Goal: Task Accomplishment & Management: Use online tool/utility

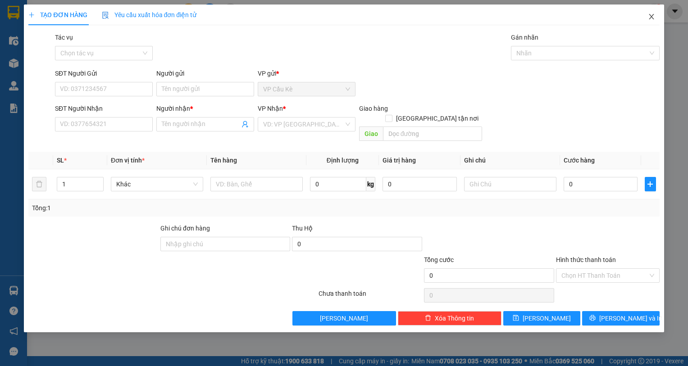
click at [652, 18] on icon "close" at bounding box center [651, 16] width 7 height 7
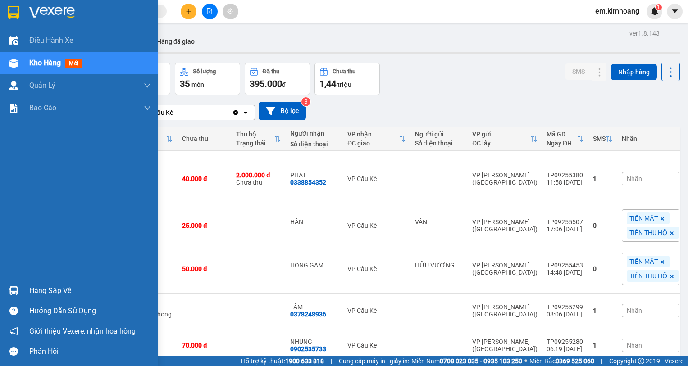
drag, startPoint x: 56, startPoint y: 289, endPoint x: 66, endPoint y: 293, distance: 10.5
click at [58, 289] on div "Hàng sắp về" at bounding box center [90, 291] width 122 height 14
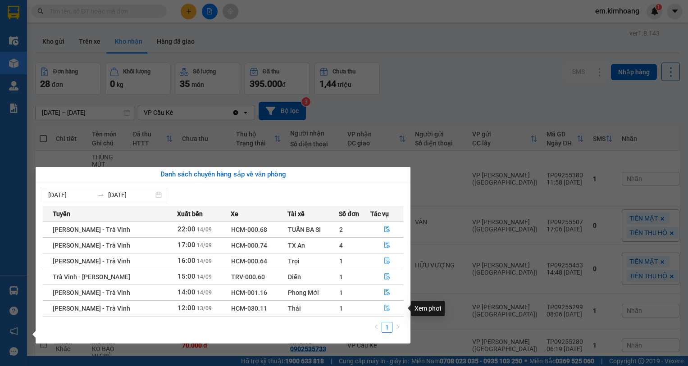
click at [387, 308] on icon "file-done" at bounding box center [386, 308] width 5 height 6
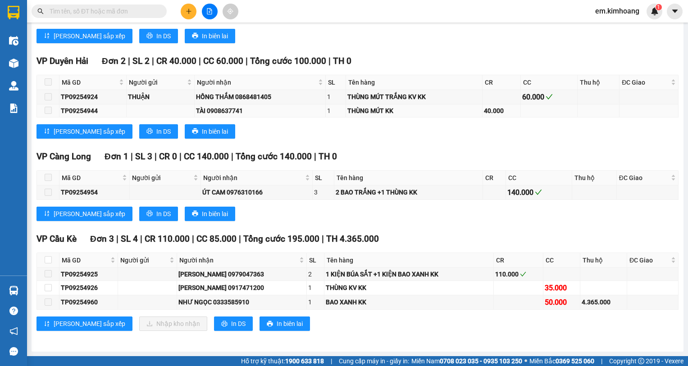
scroll to position [1105, 0]
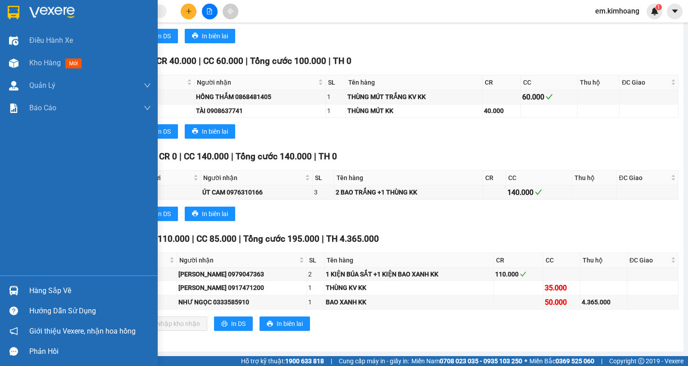
drag, startPoint x: 36, startPoint y: 292, endPoint x: 97, endPoint y: 296, distance: 61.4
click at [38, 292] on div "Hàng sắp về" at bounding box center [90, 291] width 122 height 14
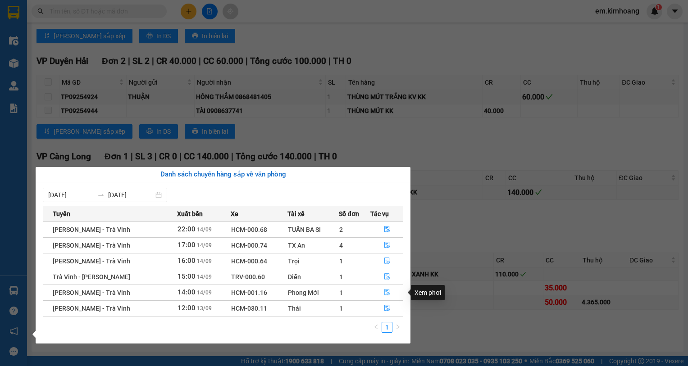
click at [388, 292] on icon "file-done" at bounding box center [387, 292] width 6 height 6
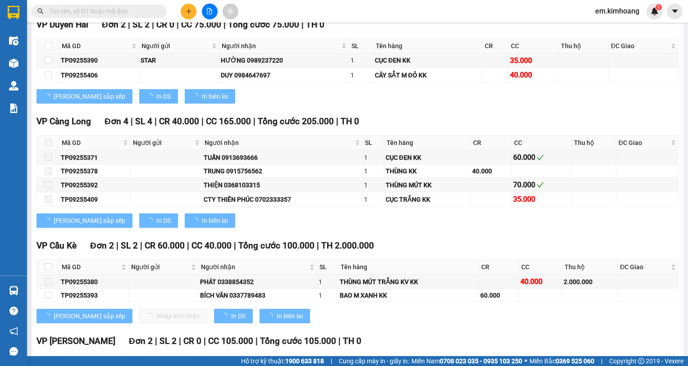
type input "14/09/2025"
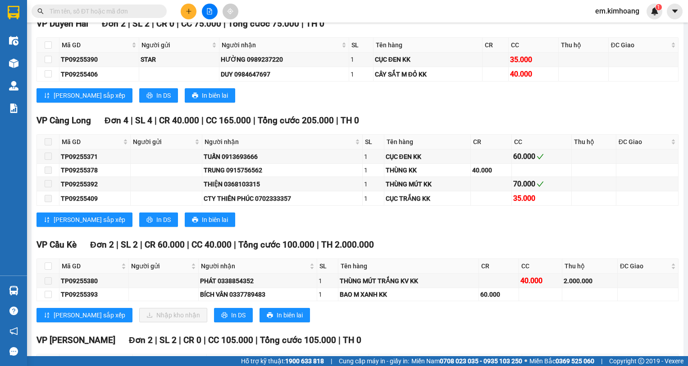
scroll to position [1031, 0]
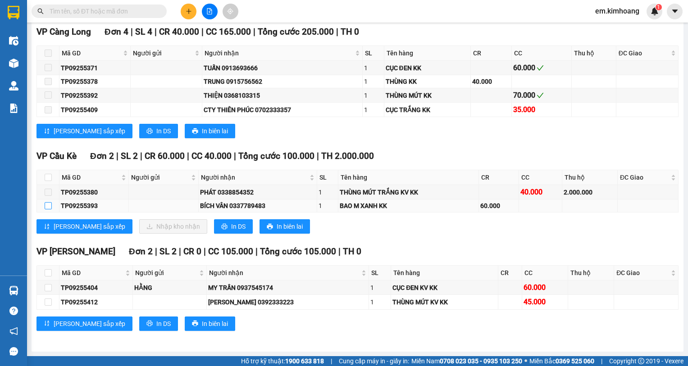
click at [46, 205] on input "checkbox" at bounding box center [48, 205] width 7 height 7
checkbox input "true"
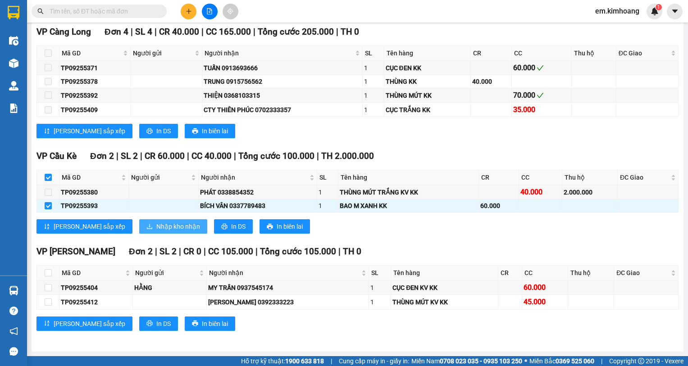
click at [139, 228] on button "Nhập kho nhận" at bounding box center [173, 226] width 68 height 14
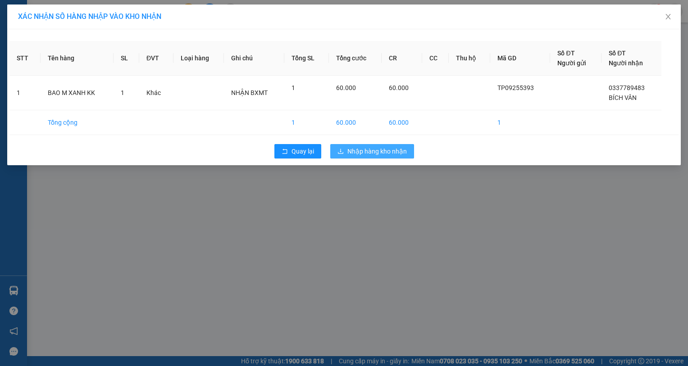
click at [362, 154] on span "Nhập hàng kho nhận" at bounding box center [376, 151] width 59 height 10
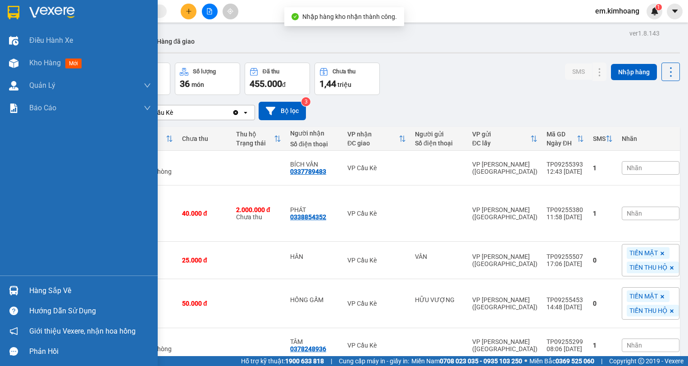
click at [64, 288] on div "Hàng sắp về" at bounding box center [90, 291] width 122 height 14
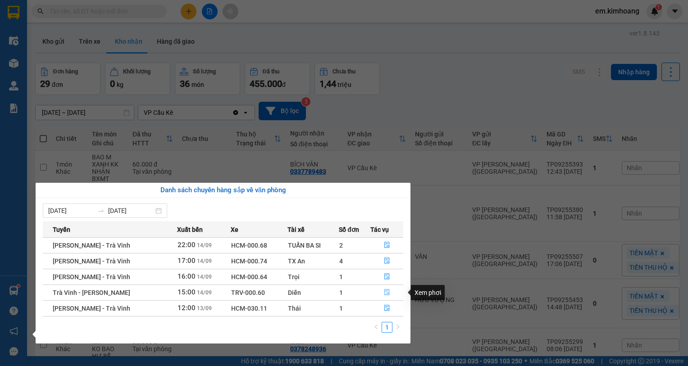
click at [384, 293] on icon "file-done" at bounding box center [387, 292] width 6 height 6
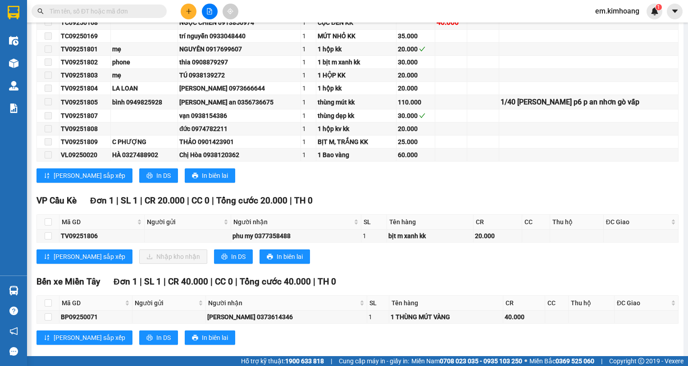
scroll to position [314, 0]
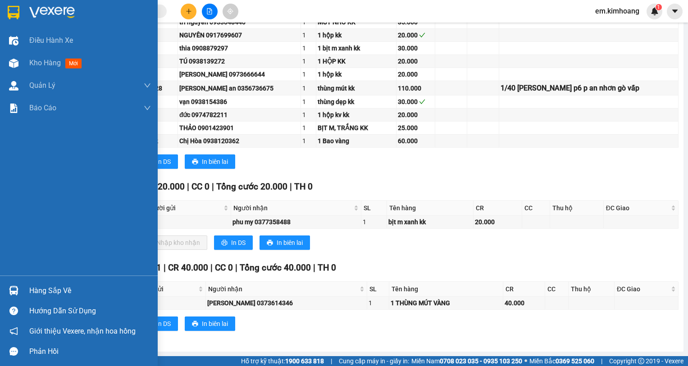
click at [57, 290] on div "Hàng sắp về" at bounding box center [90, 291] width 122 height 14
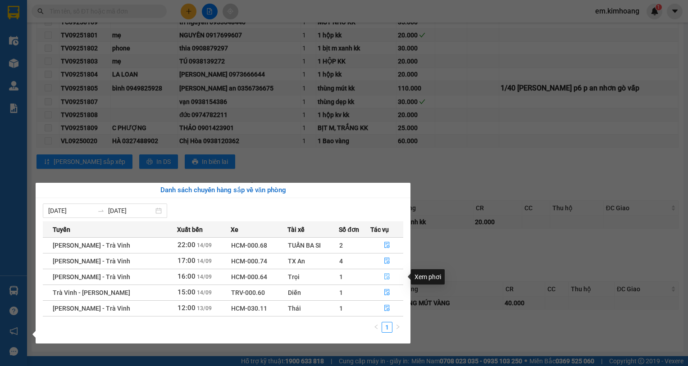
click at [382, 277] on button "button" at bounding box center [387, 277] width 32 height 14
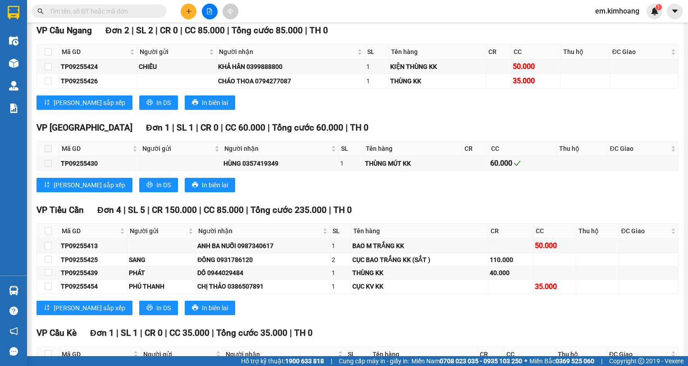
scroll to position [812, 0]
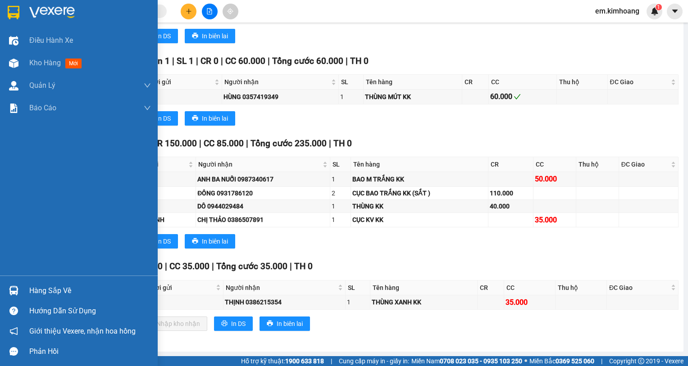
drag, startPoint x: 41, startPoint y: 289, endPoint x: 75, endPoint y: 290, distance: 33.4
click at [42, 289] on div "Hàng sắp về" at bounding box center [90, 291] width 122 height 14
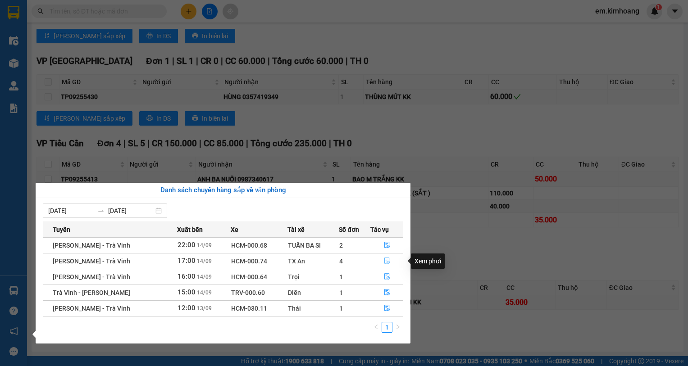
click at [384, 259] on icon "file-done" at bounding box center [387, 261] width 6 height 6
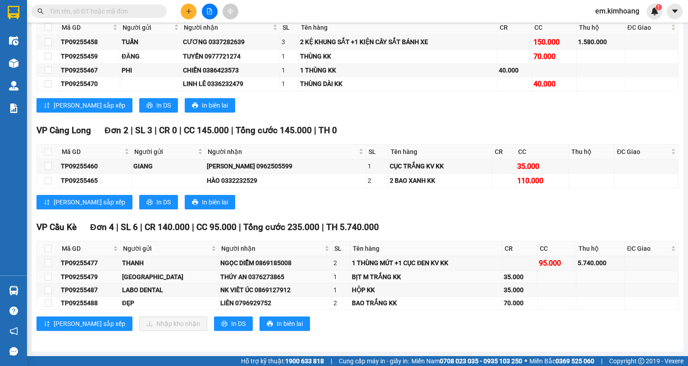
scroll to position [673, 0]
click at [48, 263] on input "checkbox" at bounding box center [48, 262] width 7 height 7
checkbox input "true"
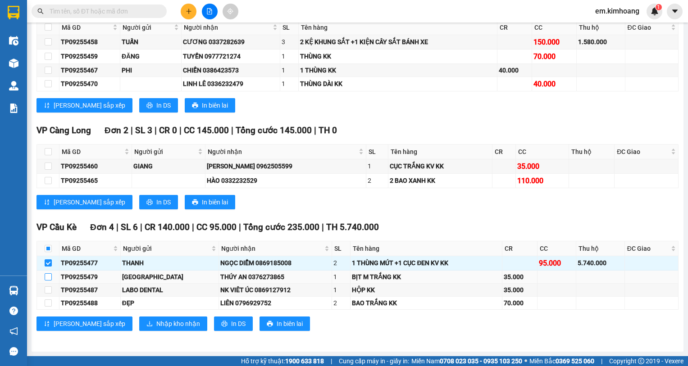
click at [48, 278] on input "checkbox" at bounding box center [48, 276] width 7 height 7
checkbox input "true"
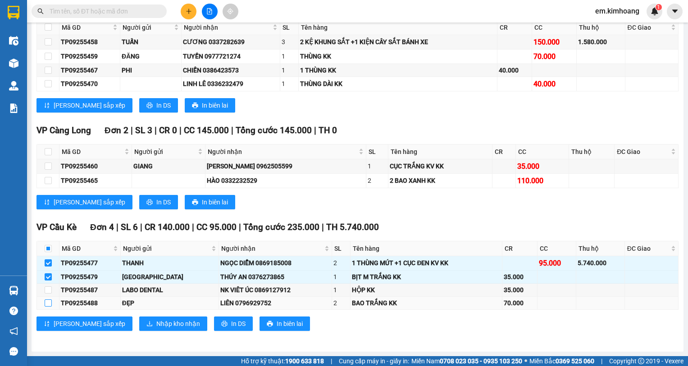
click at [51, 304] on input "checkbox" at bounding box center [48, 302] width 7 height 7
checkbox input "true"
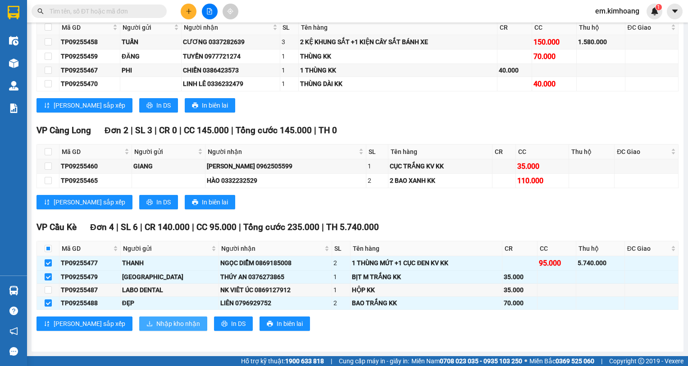
click at [156, 322] on span "Nhập kho nhận" at bounding box center [178, 324] width 44 height 10
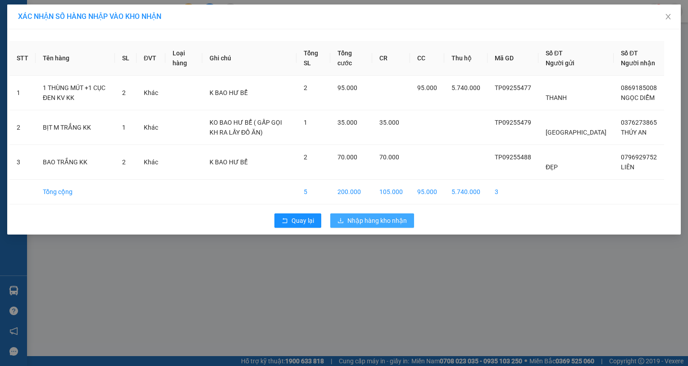
click at [360, 226] on span "Nhập hàng kho nhận" at bounding box center [376, 221] width 59 height 10
